Goal: Transaction & Acquisition: Purchase product/service

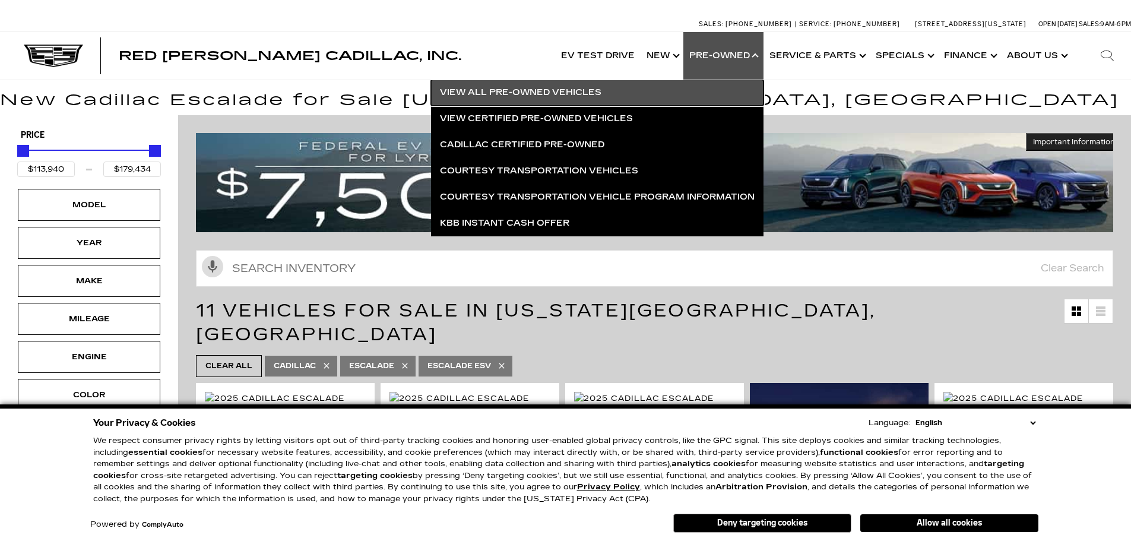
click at [505, 94] on link "View All Pre-Owned Vehicles" at bounding box center [597, 93] width 332 height 26
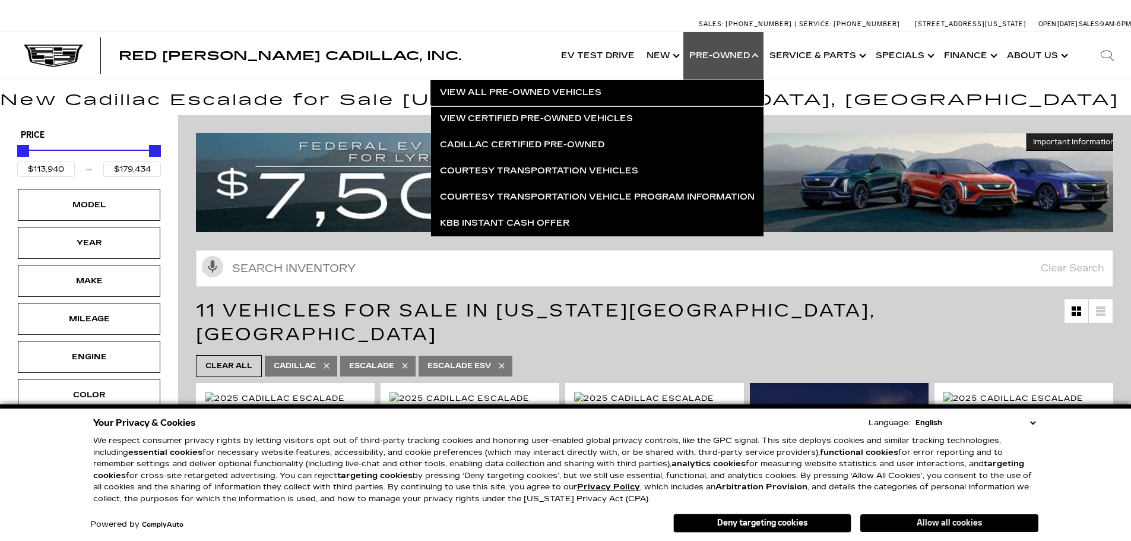
click at [935, 528] on button "Allow all cookies" at bounding box center [949, 523] width 178 height 18
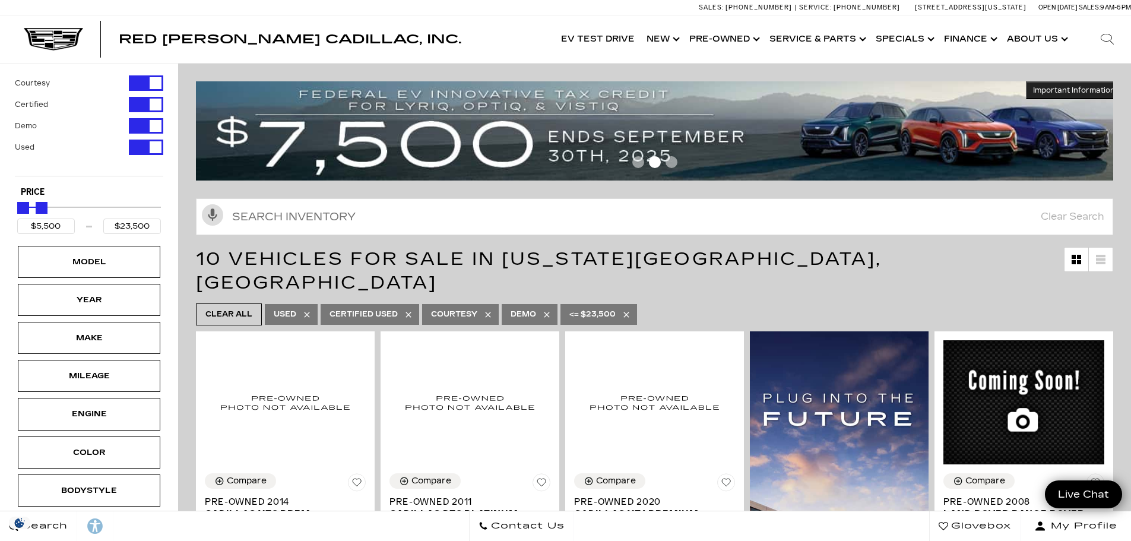
drag, startPoint x: 151, startPoint y: 233, endPoint x: 30, endPoint y: 239, distance: 120.6
click at [30, 239] on div "Price $5,500 $23,500" at bounding box center [89, 213] width 148 height 59
click at [156, 229] on input "$23,500" at bounding box center [132, 225] width 58 height 15
drag, startPoint x: 156, startPoint y: 229, endPoint x: 106, endPoint y: 227, distance: 49.9
click at [106, 227] on input "$23,500" at bounding box center [132, 225] width 58 height 15
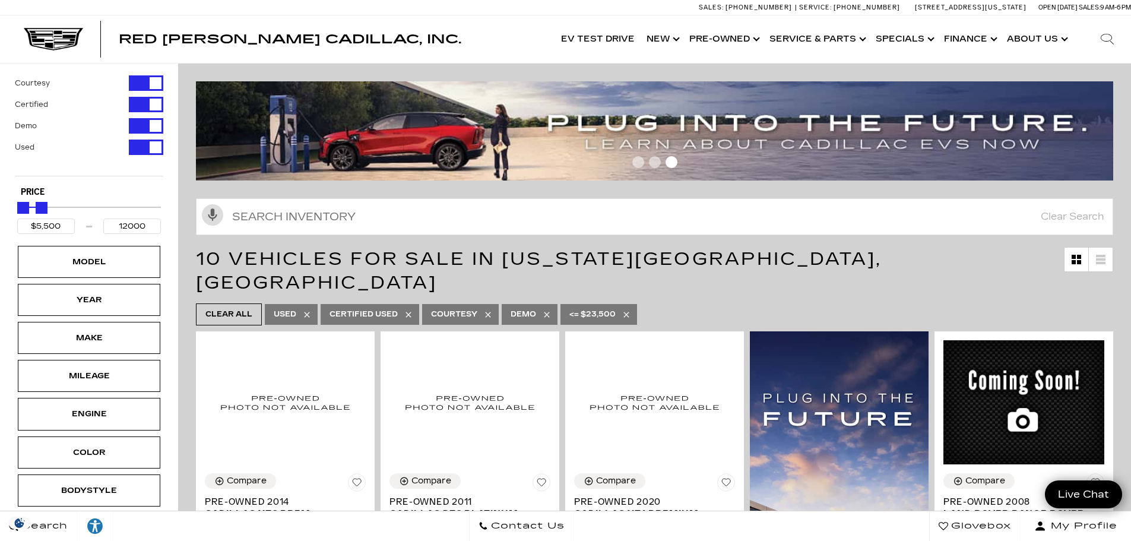
click at [105, 188] on h5 "Price" at bounding box center [89, 192] width 136 height 11
type input "$12,000"
